Goal: Task Accomplishment & Management: Complete application form

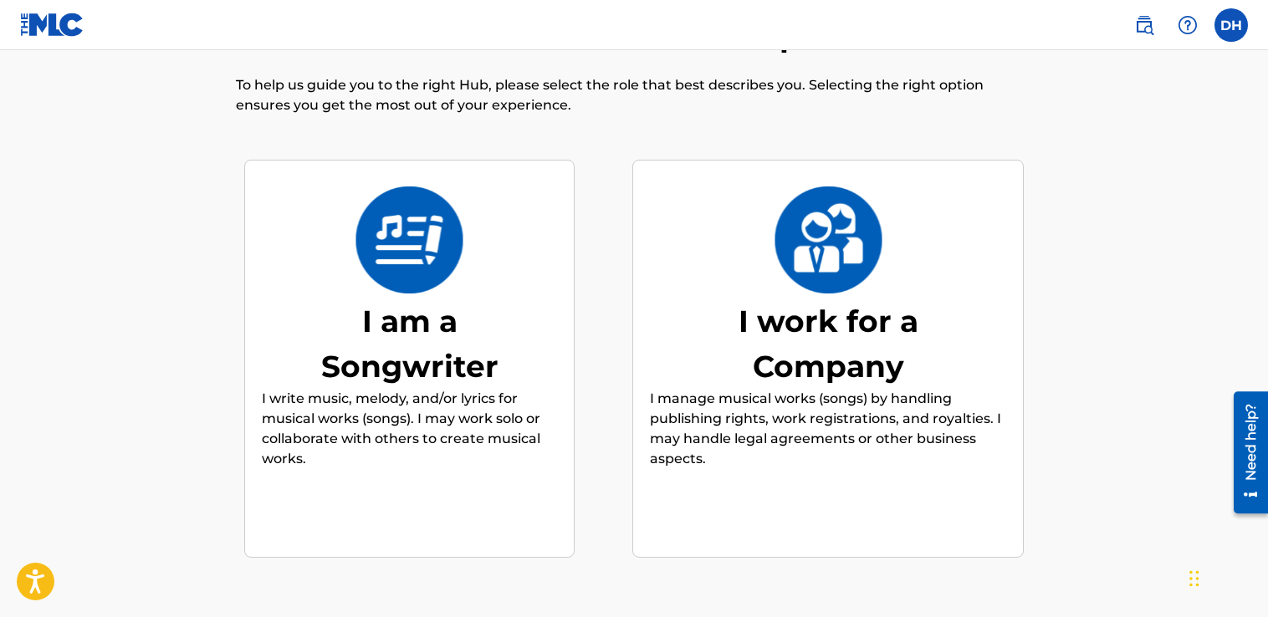
click at [472, 334] on div "I am a Songwriter" at bounding box center [409, 344] width 251 height 90
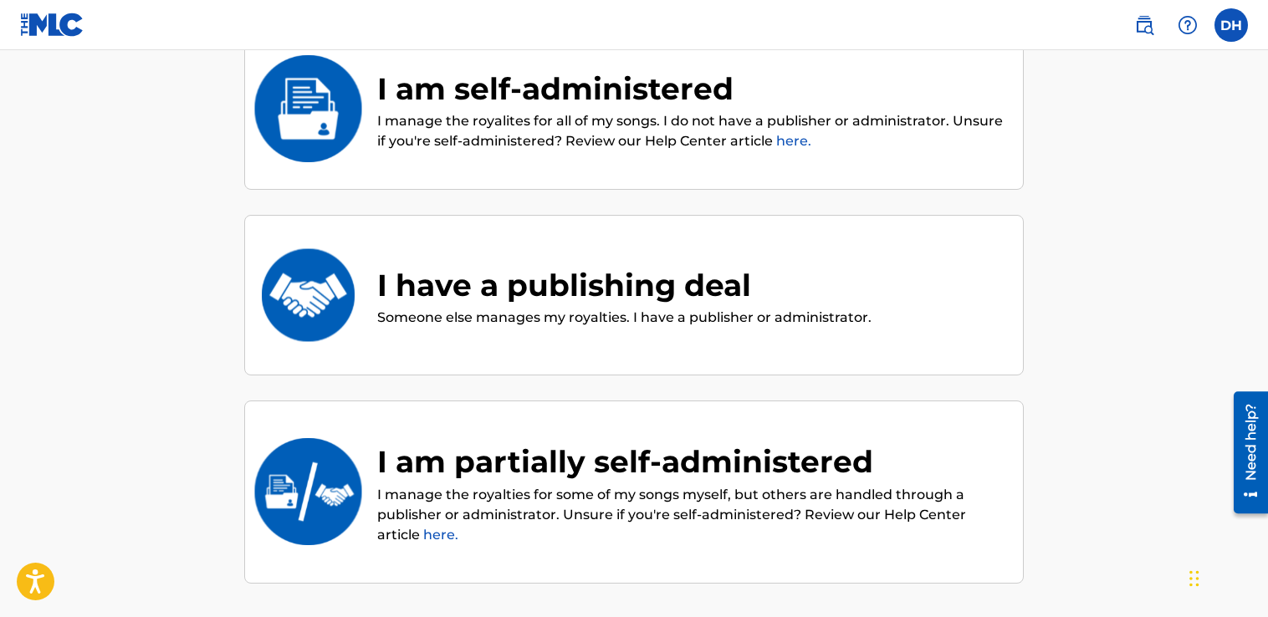
scroll to position [159, 0]
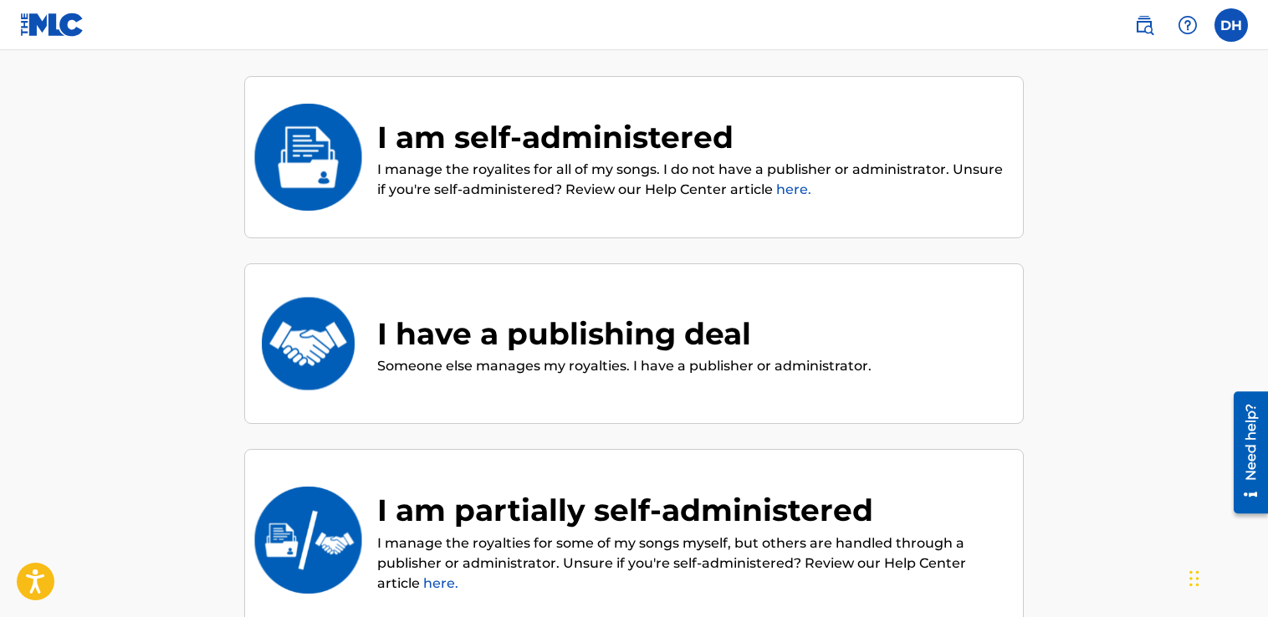
click at [508, 173] on p "I manage the royalites for all of my songs. I do not have a publisher or admini…" at bounding box center [691, 180] width 629 height 40
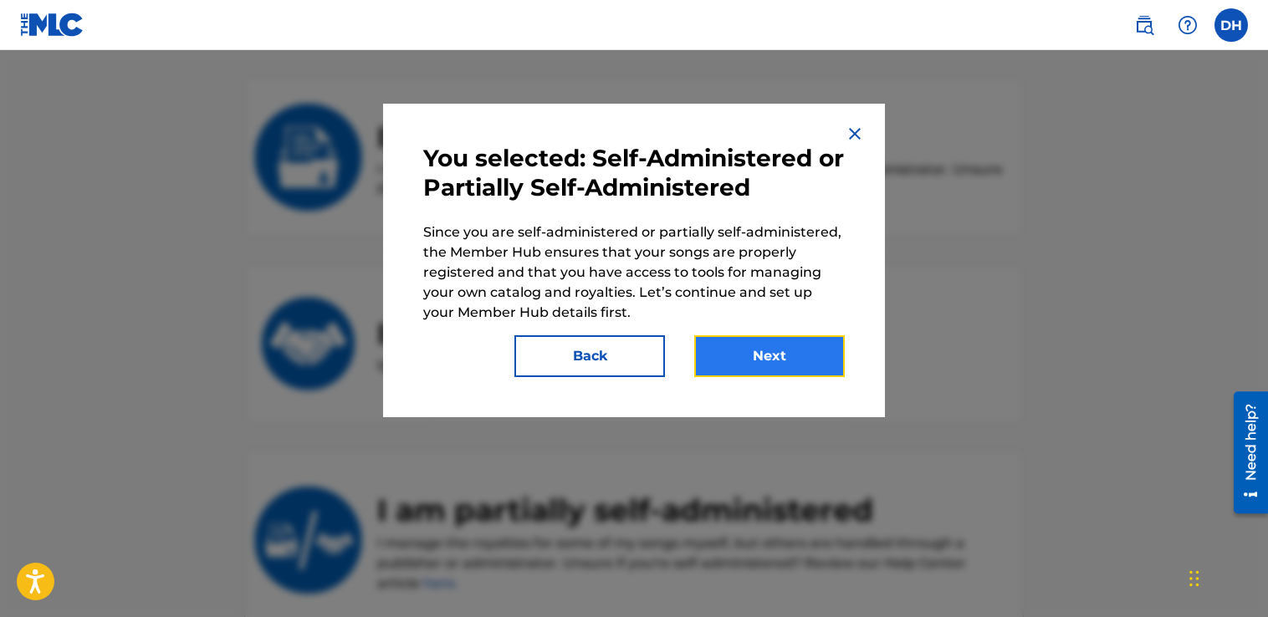
click at [737, 367] on button "Next" at bounding box center [769, 356] width 151 height 42
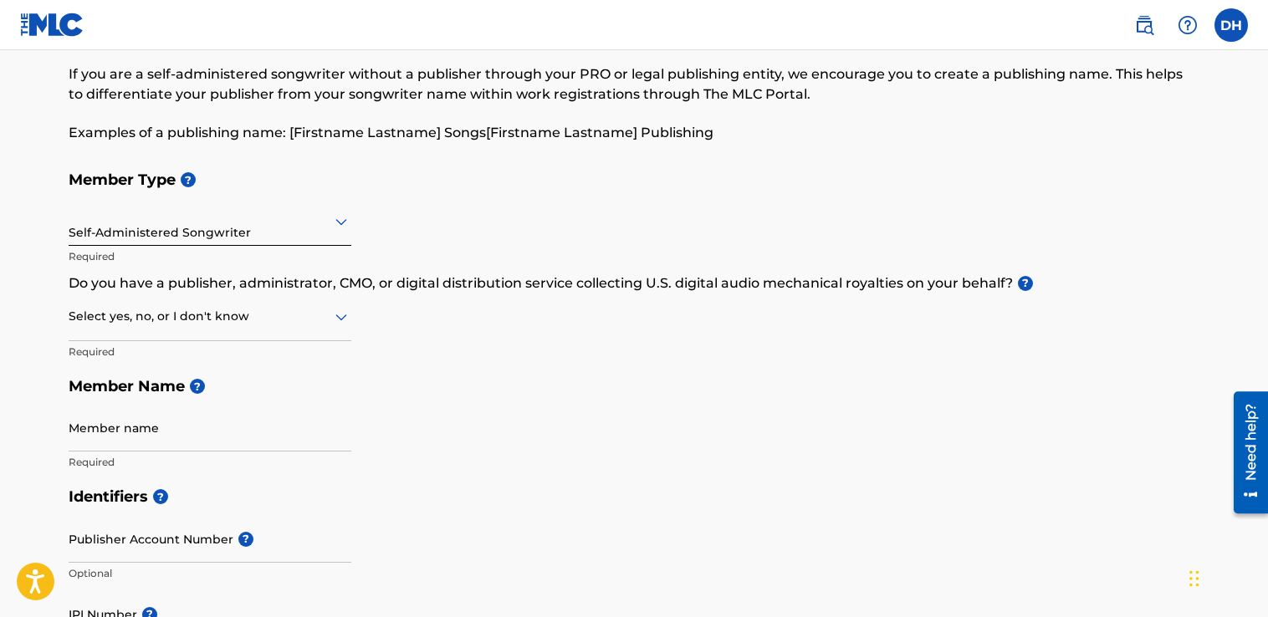
scroll to position [84, 0]
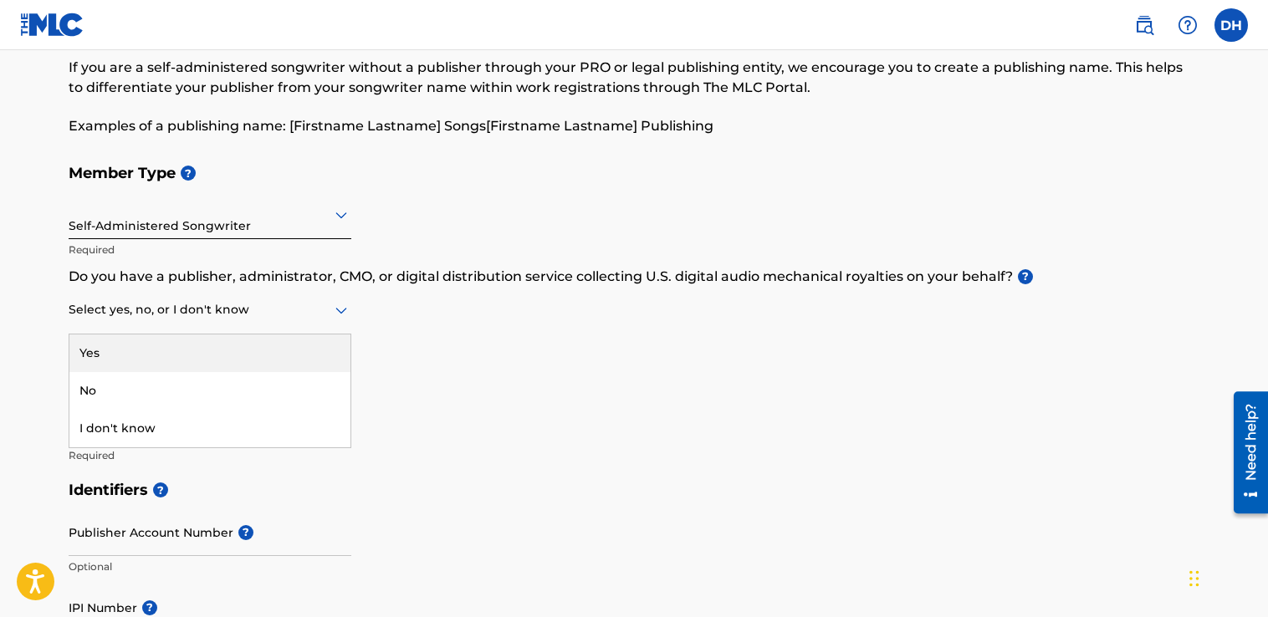
click at [178, 310] on div at bounding box center [210, 309] width 283 height 21
click at [522, 342] on div "Member Type ? Self-Administered Songwriter Required Do you have a publisher, ad…" at bounding box center [634, 314] width 1130 height 317
click at [304, 310] on div at bounding box center [210, 309] width 283 height 21
click at [474, 338] on div "Member Type ? Self-Administered Songwriter Required Do you have a publisher, ad…" at bounding box center [634, 314] width 1130 height 317
click at [316, 306] on div at bounding box center [210, 309] width 283 height 21
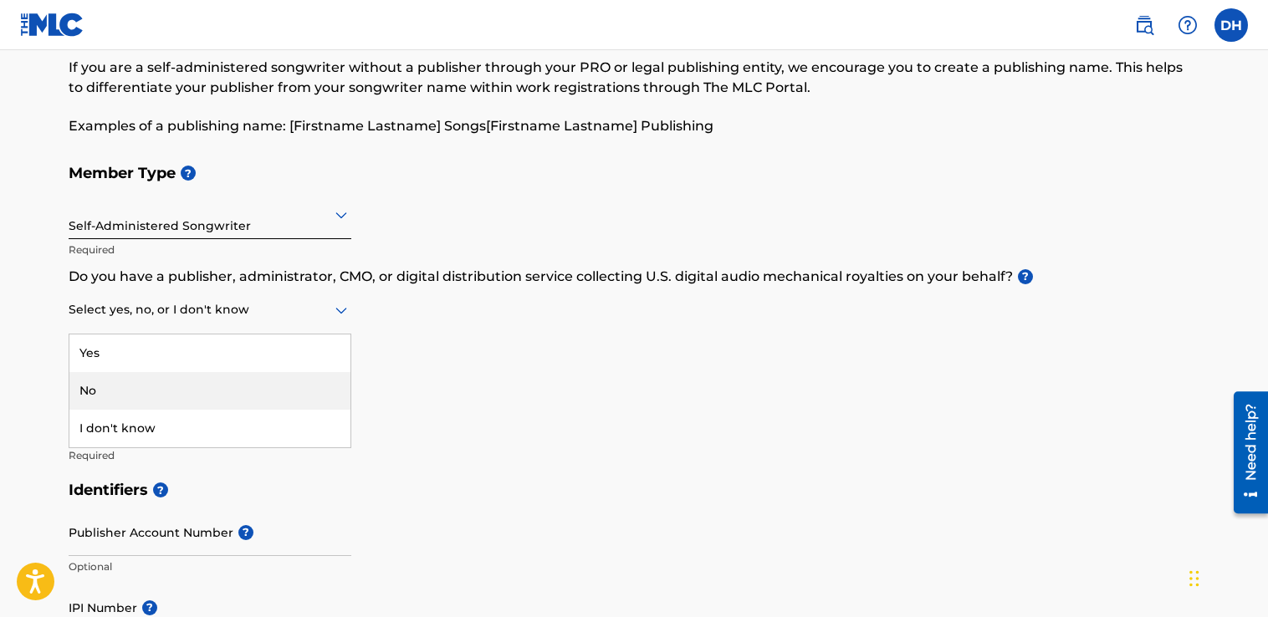
click at [103, 394] on div "No" at bounding box center [209, 391] width 281 height 38
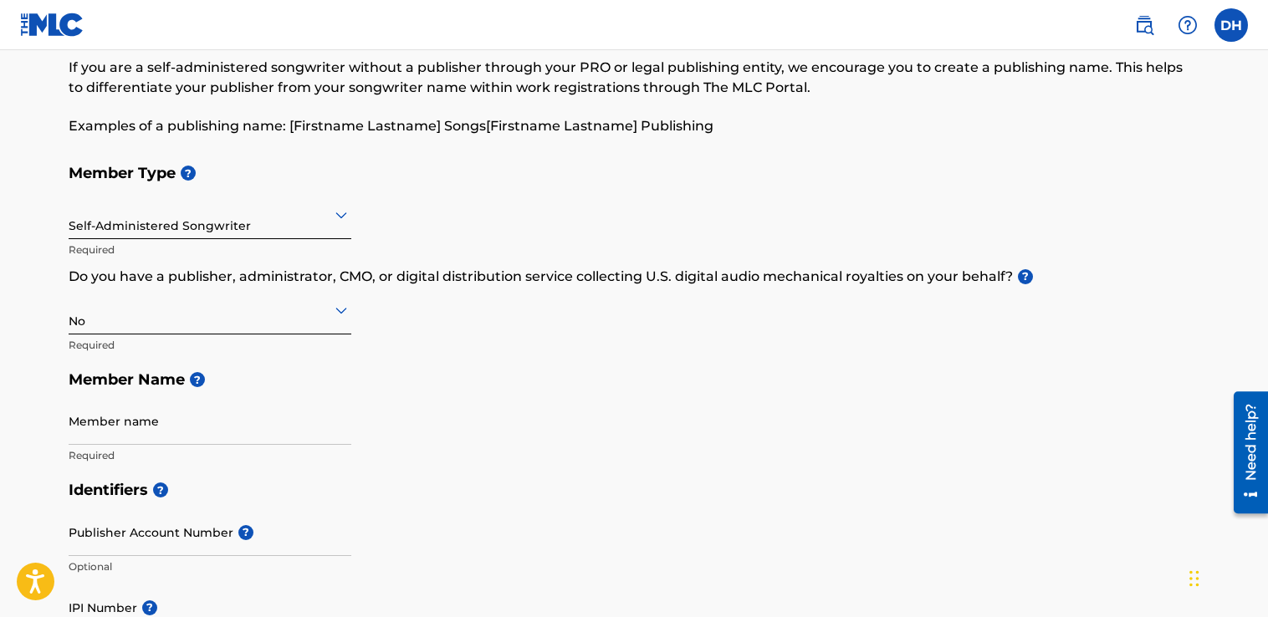
click at [192, 370] on h5 "Member Name ?" at bounding box center [634, 380] width 1130 height 36
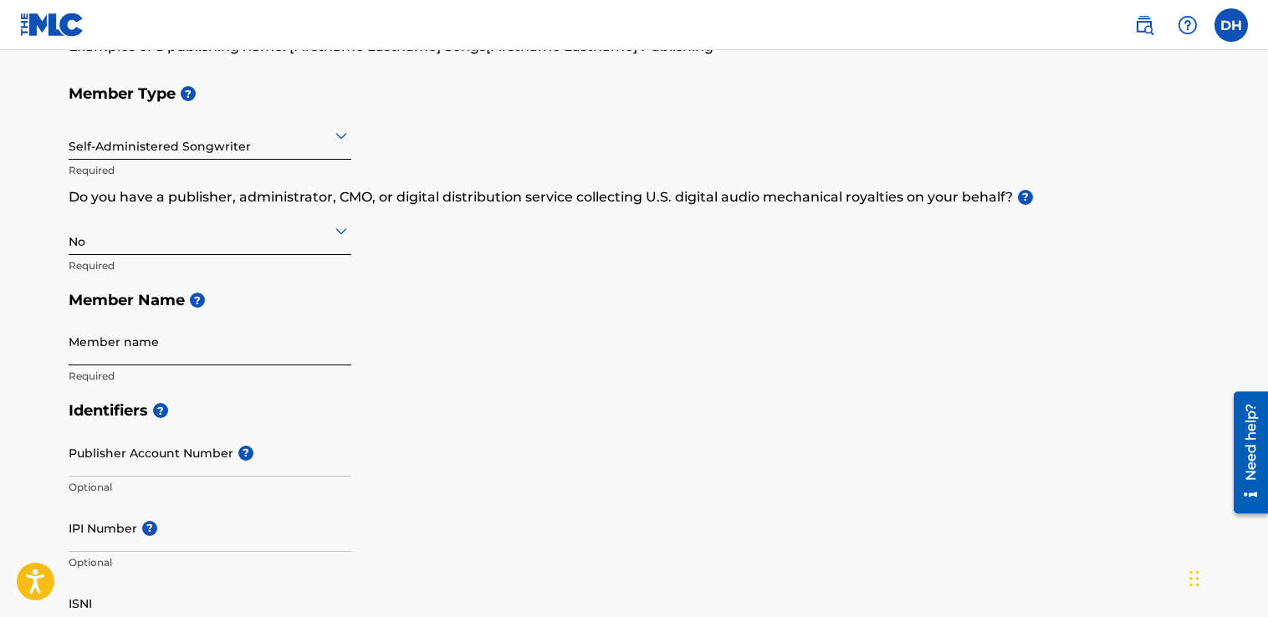
scroll to position [167, 0]
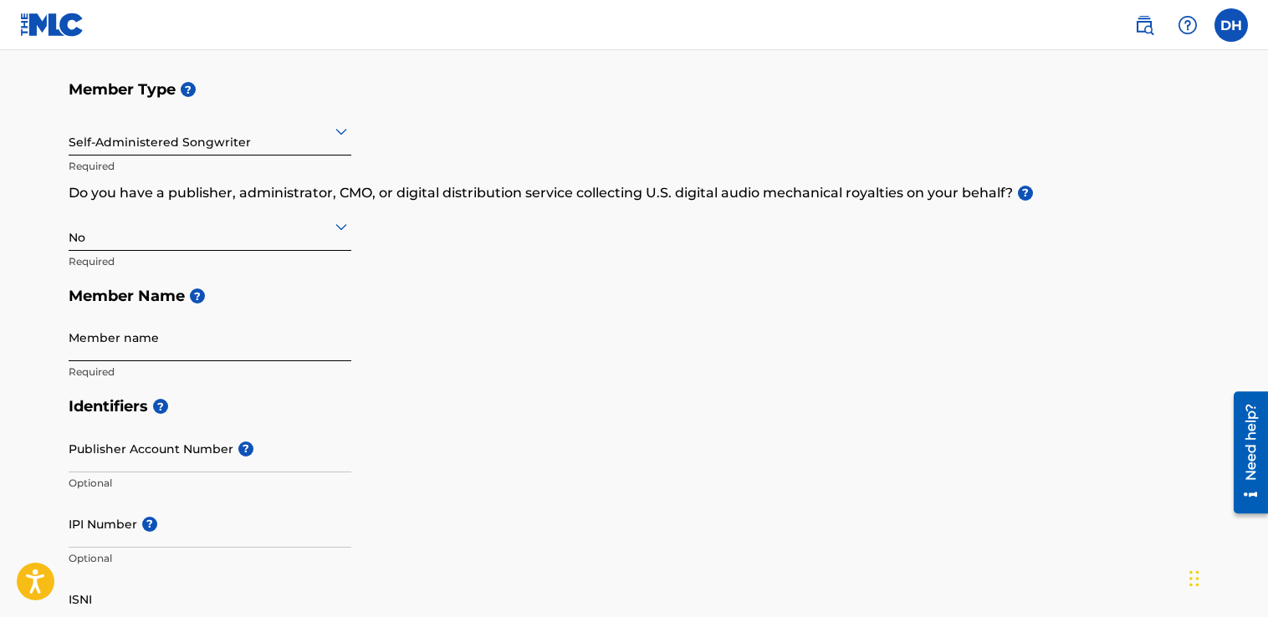
click at [112, 332] on input "Member name" at bounding box center [210, 338] width 283 height 48
type input "Dillondria [PERSON_NAME]"
type input "[STREET_ADDRESS]"
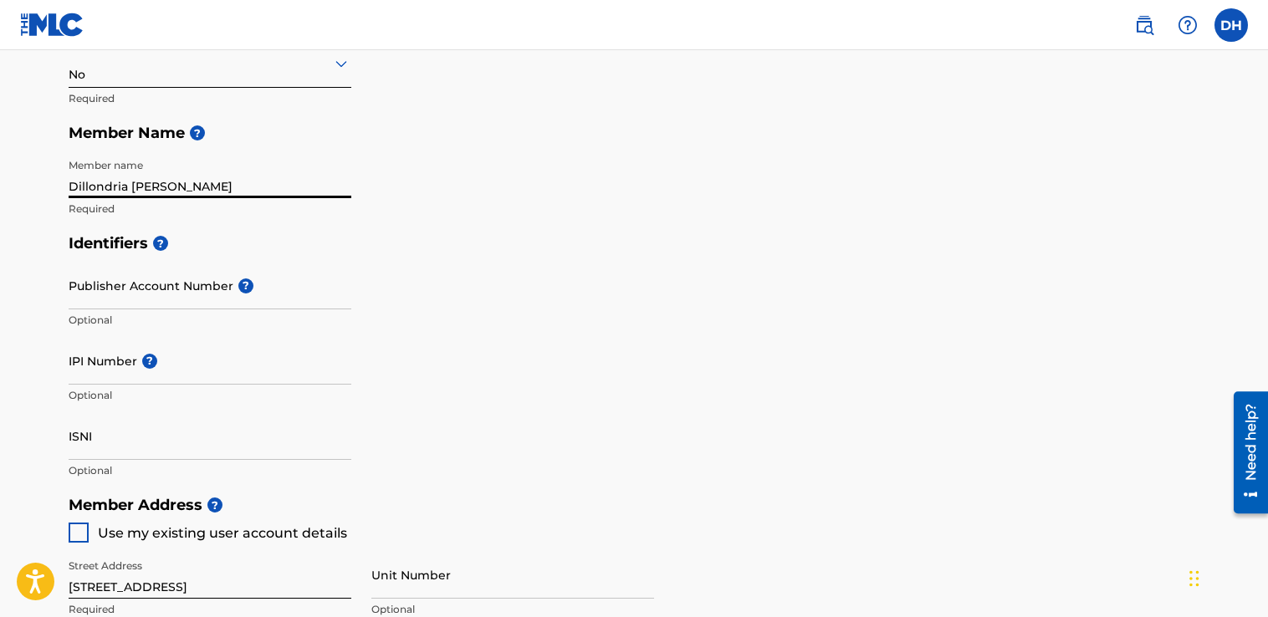
scroll to position [334, 0]
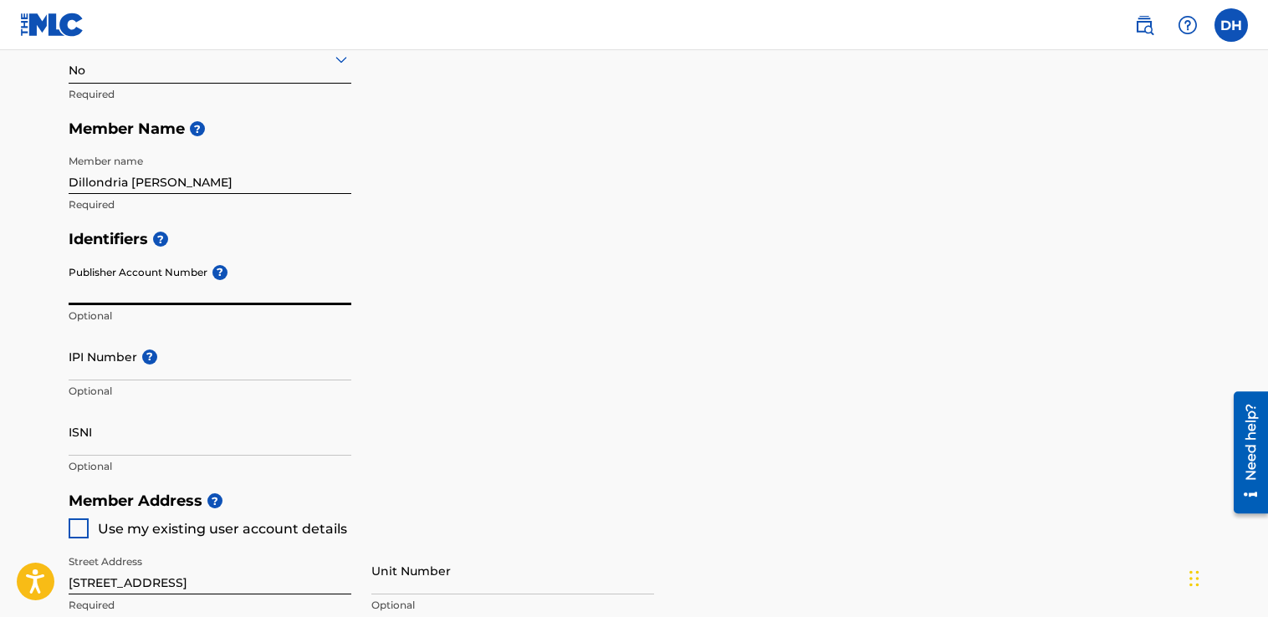
click at [117, 304] on input "Publisher Account Number ?" at bounding box center [210, 282] width 283 height 48
click at [231, 274] on input "Publisher Account Number ?" at bounding box center [210, 282] width 283 height 48
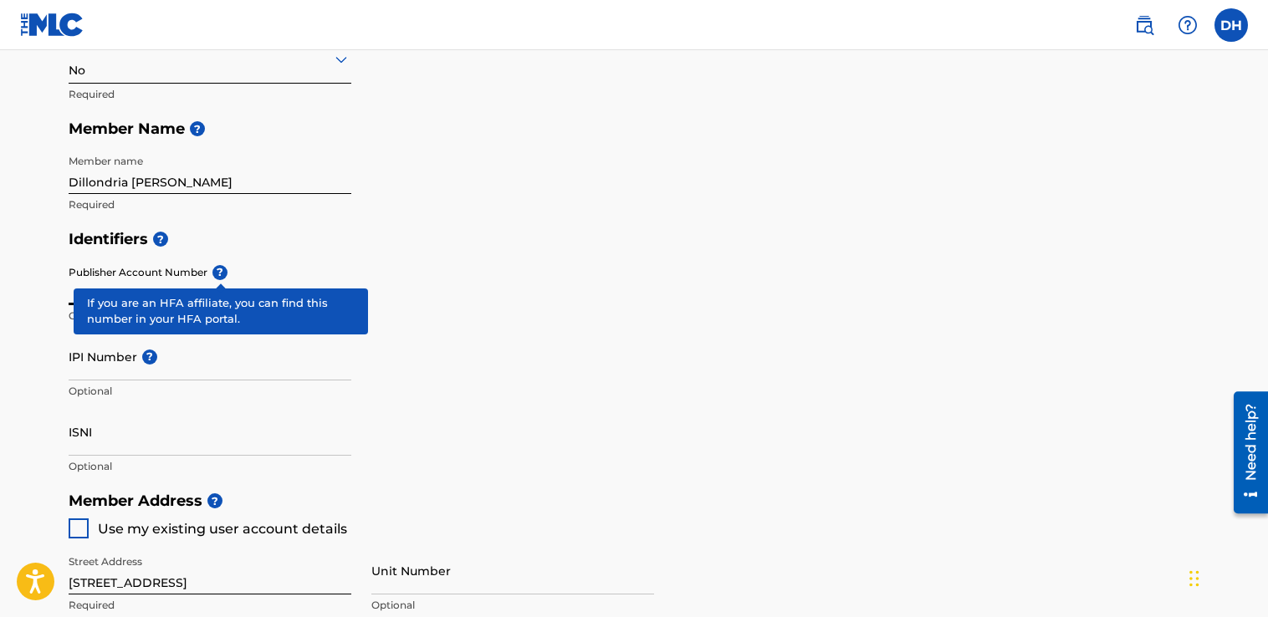
click at [222, 273] on div "Publisher Account Number ? Optional" at bounding box center [210, 295] width 283 height 75
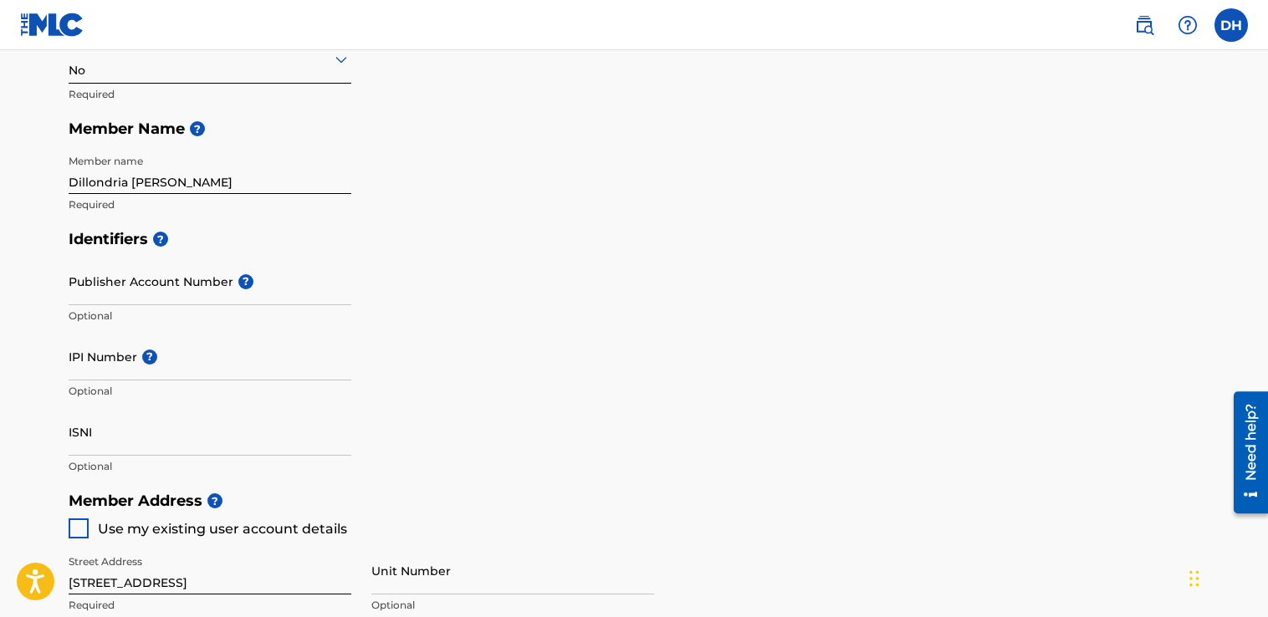
click at [72, 245] on h5 "Identifiers ?" at bounding box center [634, 240] width 1130 height 36
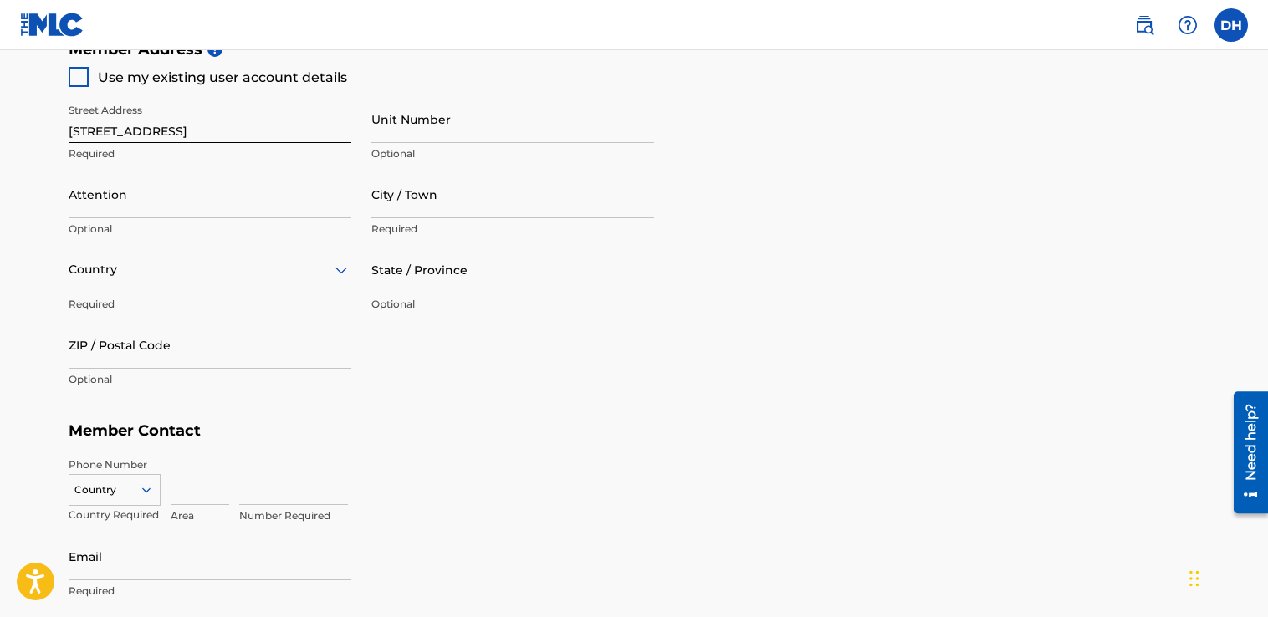
scroll to position [920, 0]
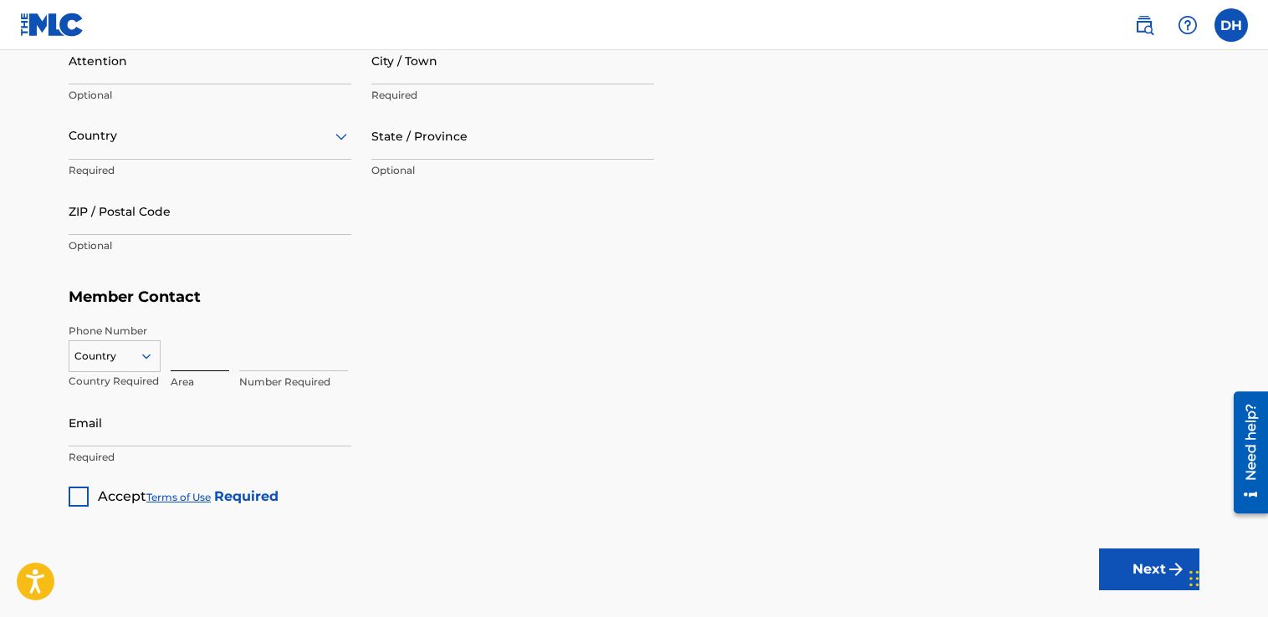
click at [210, 349] on input at bounding box center [200, 348] width 59 height 48
type input "318"
click at [255, 363] on input at bounding box center [293, 348] width 109 height 48
type input "3187899801"
click at [184, 427] on input "Email" at bounding box center [210, 423] width 283 height 48
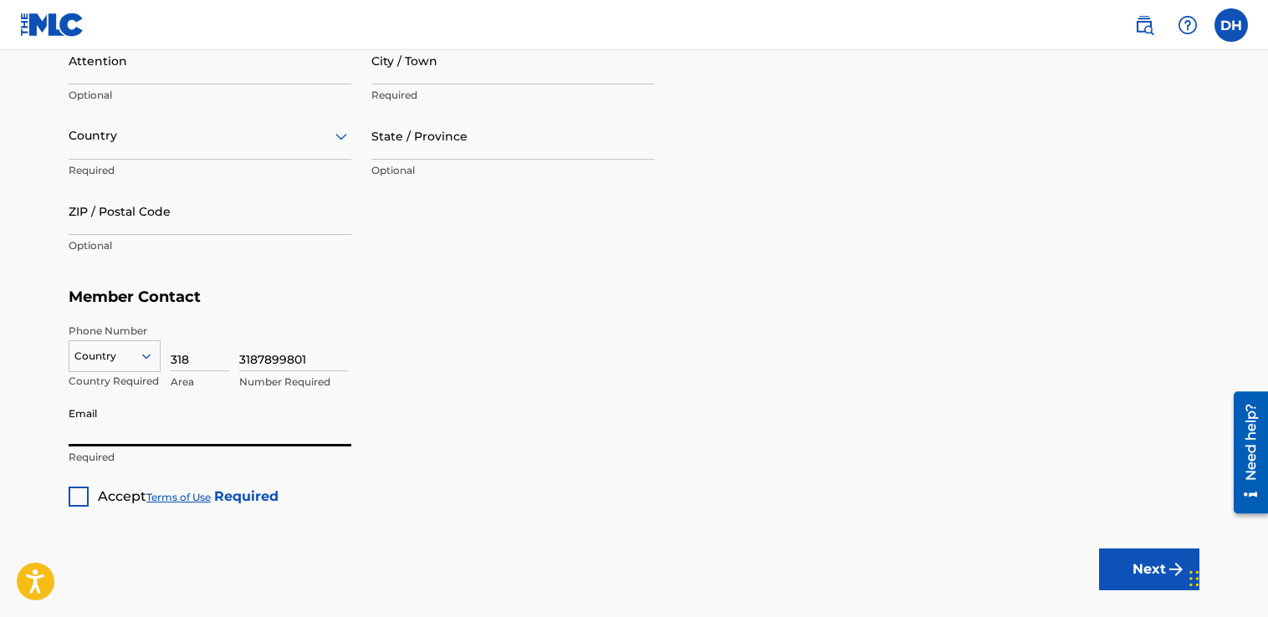
type input "[EMAIL_ADDRESS][DOMAIN_NAME]"
type input "Dillondria [PERSON_NAME]"
type input "Mesquite"
type input "[GEOGRAPHIC_DATA]"
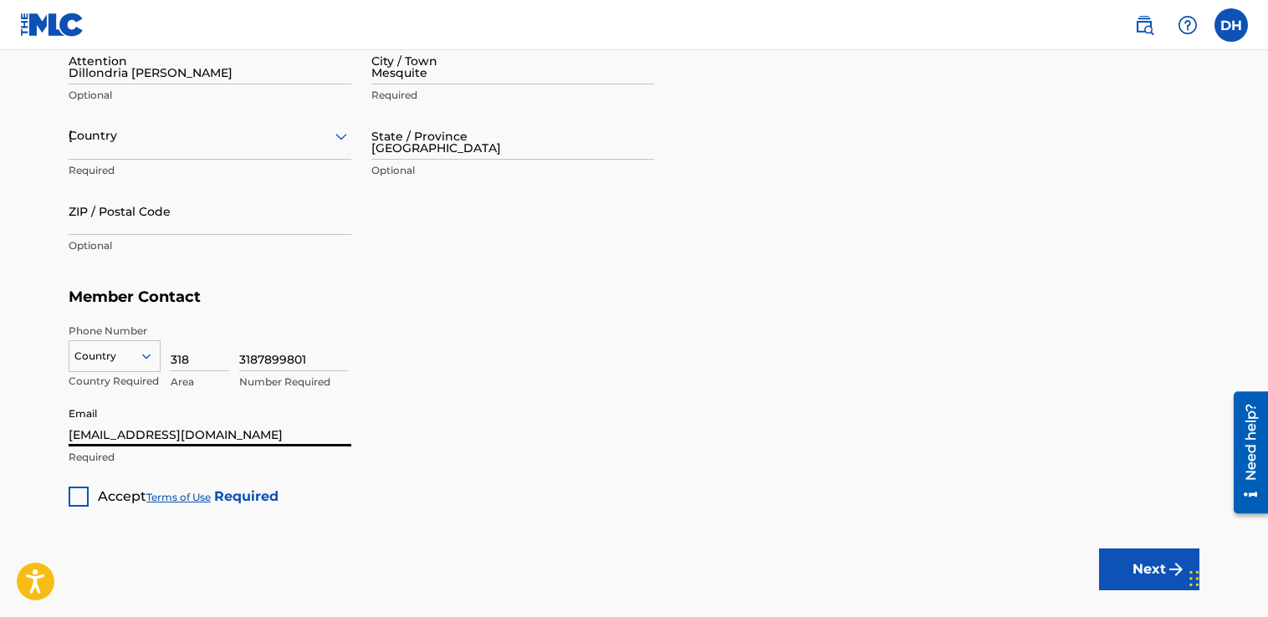
type input "75149"
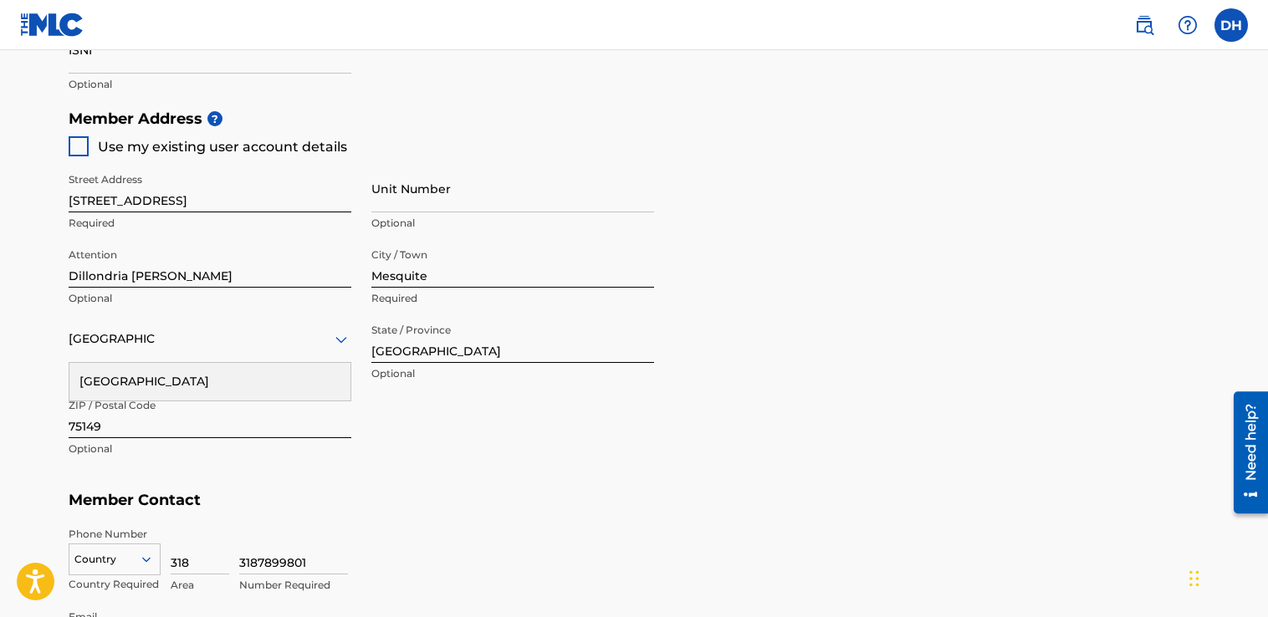
scroll to position [669, 0]
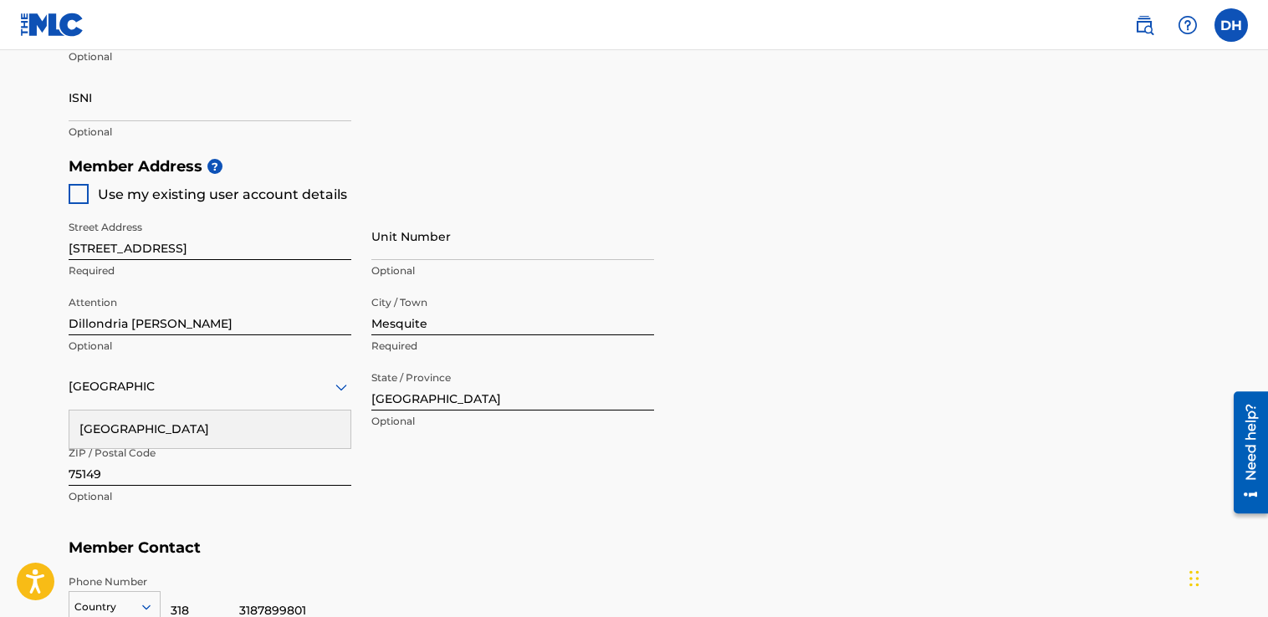
click at [22, 171] on main "Create a Member If you are a self-administered songwriter without a publisher t…" at bounding box center [634, 132] width 1268 height 1502
click at [763, 324] on div "Member Address ? Use my existing user account details Street Address [STREET_AD…" at bounding box center [634, 340] width 1130 height 382
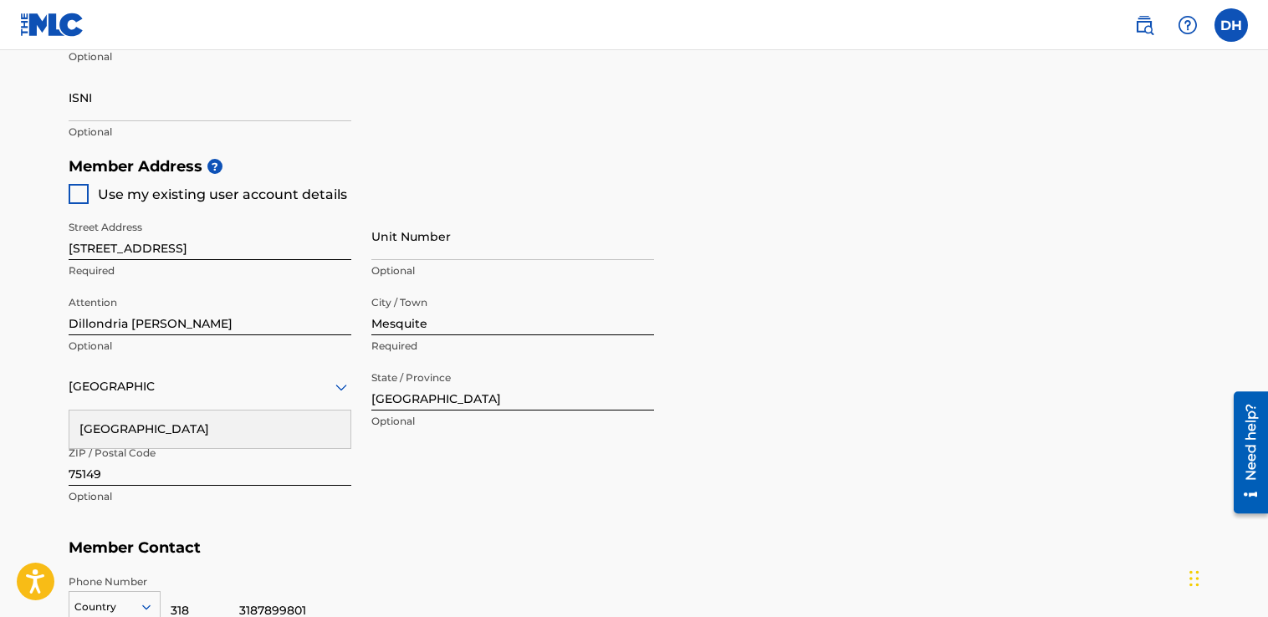
drag, startPoint x: 50, startPoint y: 273, endPoint x: 61, endPoint y: 278, distance: 11.6
click at [55, 274] on div "Create a Member If you are a self-administered songwriter without a publisher t…" at bounding box center [633, 90] width 1171 height 1334
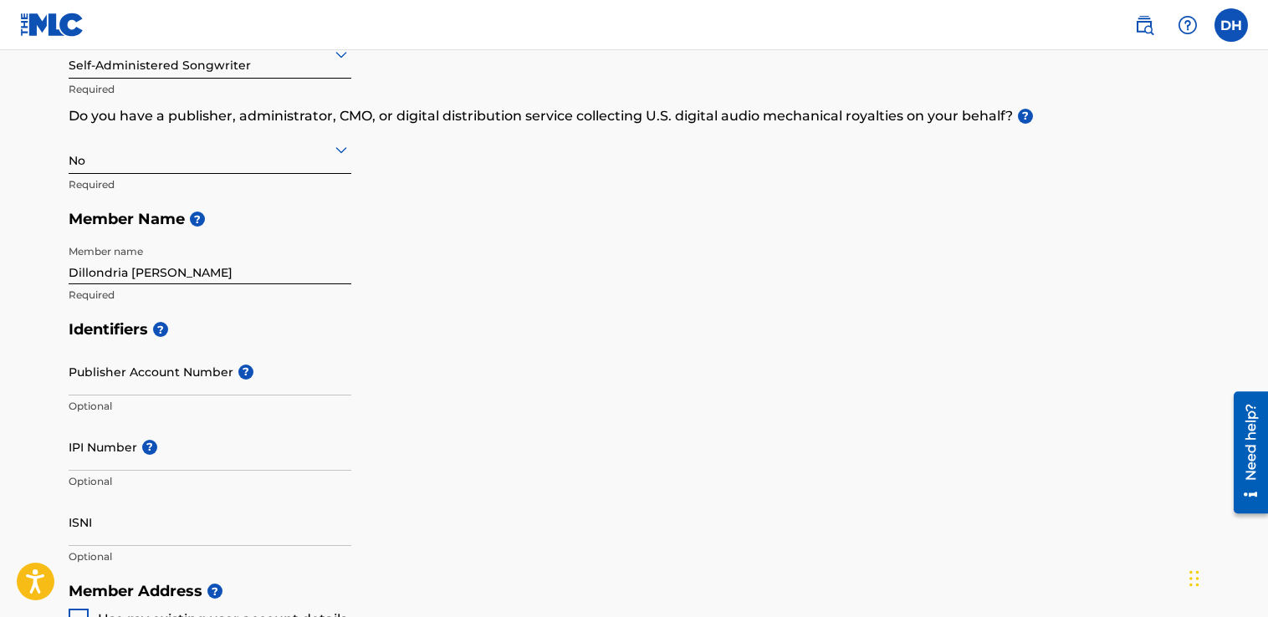
scroll to position [251, 0]
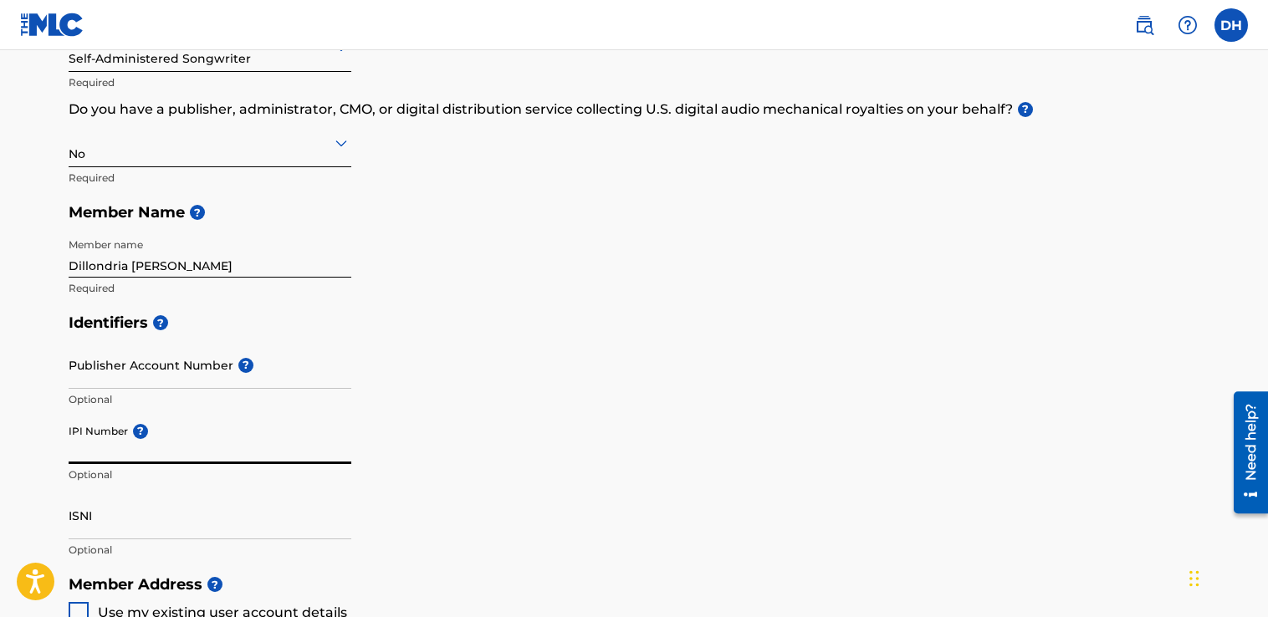
click at [134, 441] on input "IPI Number ?" at bounding box center [210, 440] width 283 height 48
